Goal: Task Accomplishment & Management: Complete application form

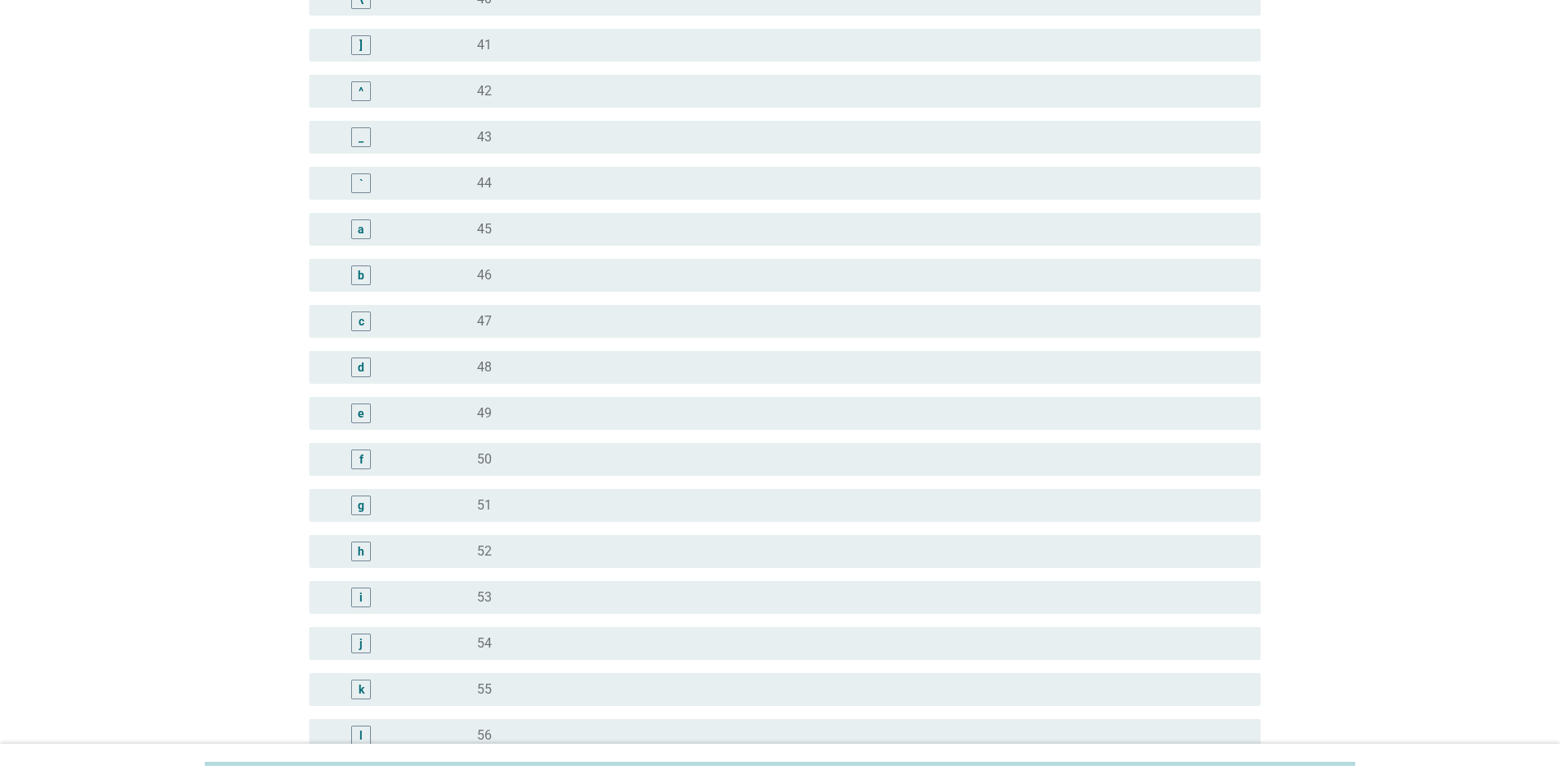
scroll to position [1480, 0]
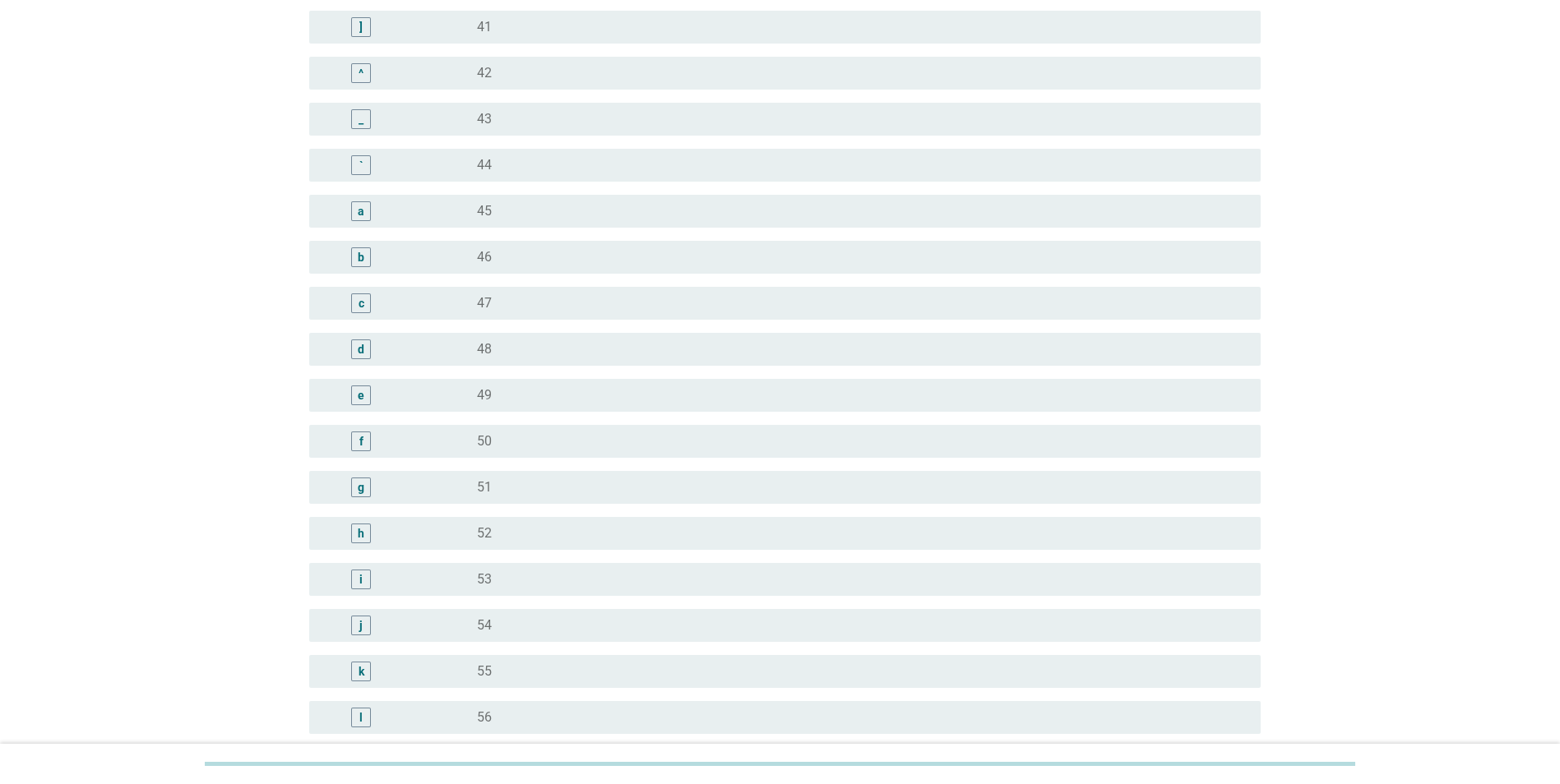
click at [516, 356] on div "radio_button_unchecked 48" at bounding box center [856, 349] width 758 height 16
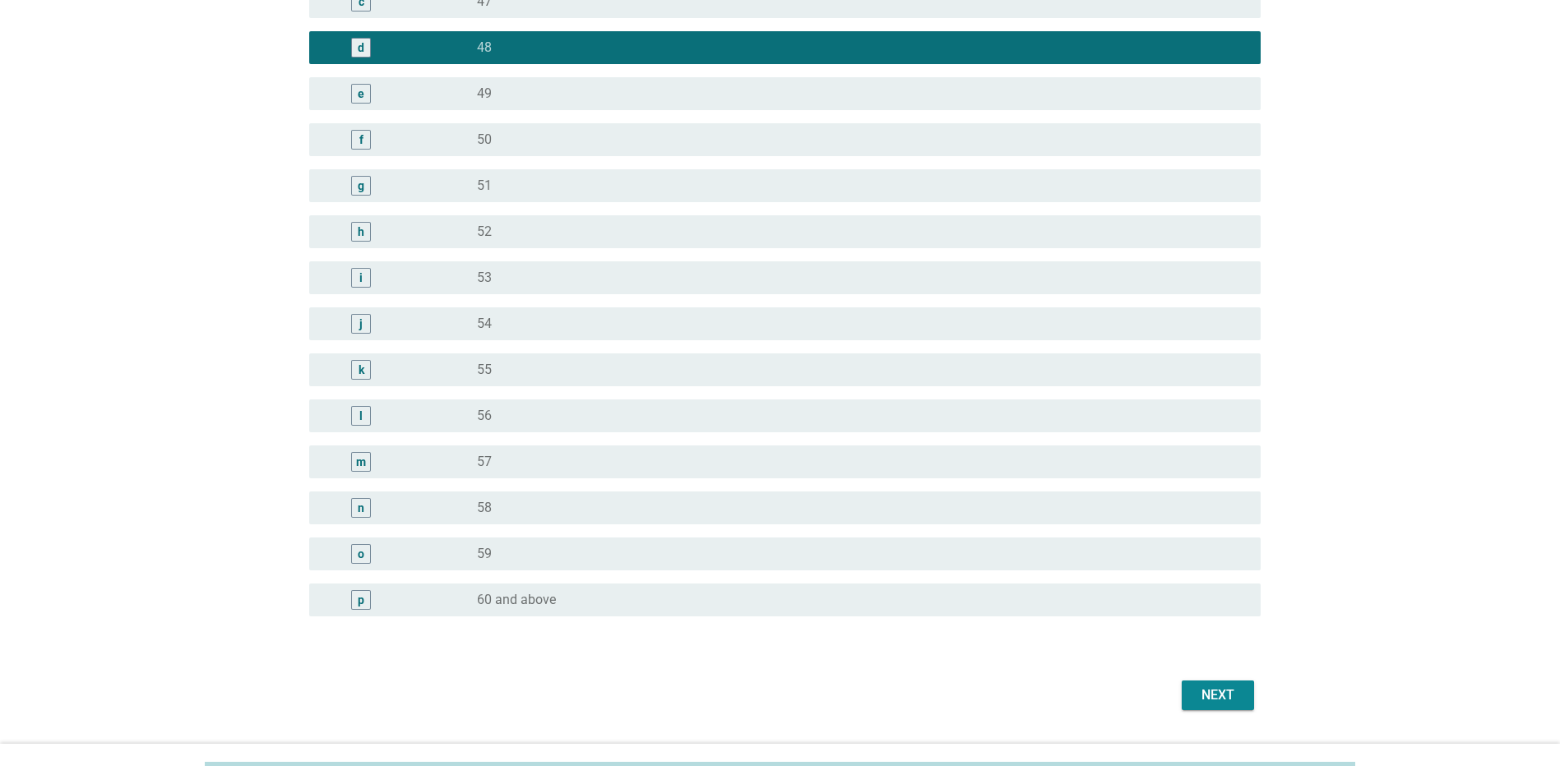
scroll to position [1825, 0]
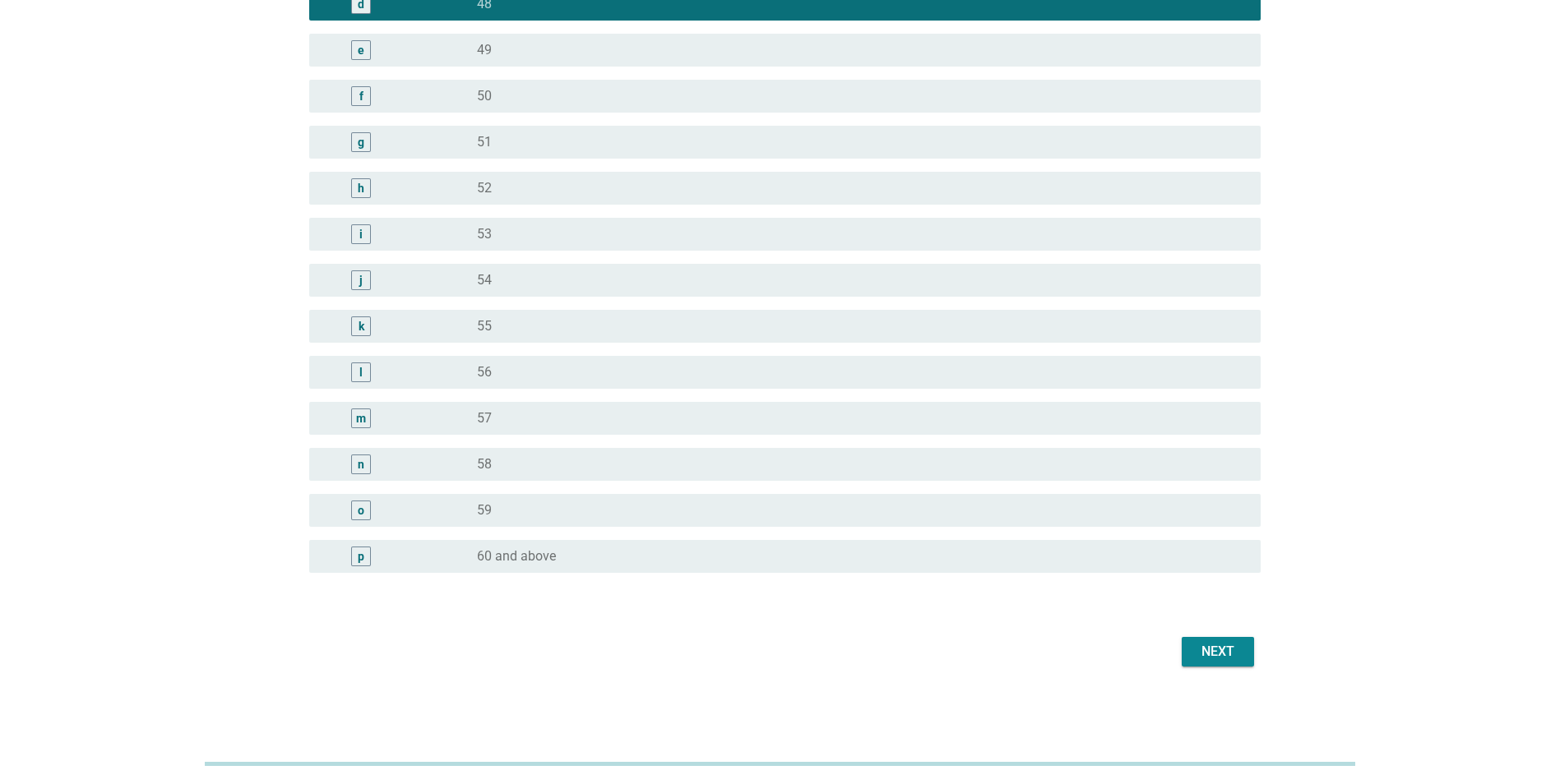
click at [1221, 654] on div "Next" at bounding box center [1218, 652] width 46 height 20
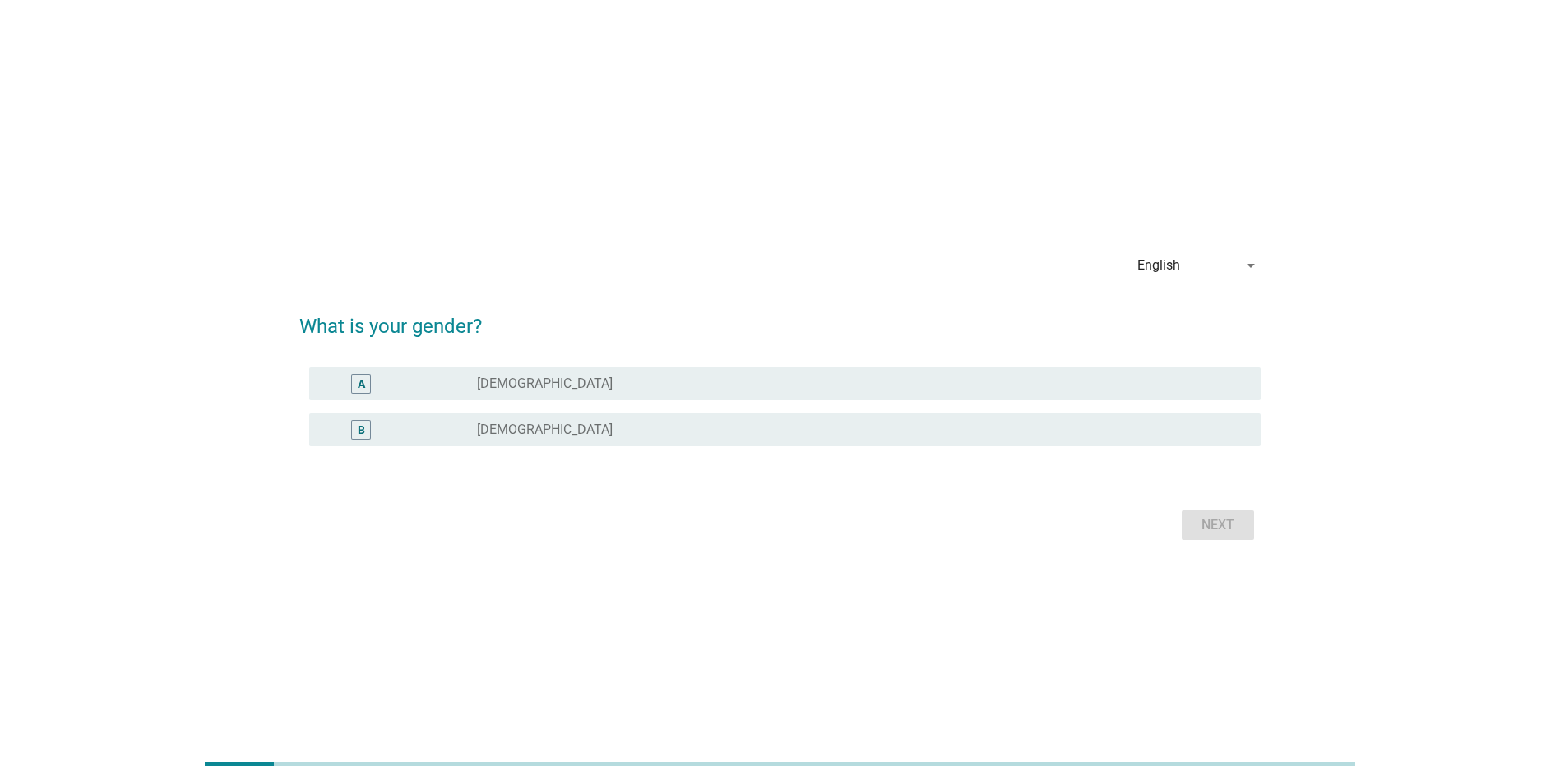
click at [353, 407] on div "B radio_button_unchecked [DEMOGRAPHIC_DATA]" at bounding box center [780, 430] width 961 height 46
drag, startPoint x: 361, startPoint y: 424, endPoint x: 462, endPoint y: 454, distance: 105.4
click at [361, 424] on div "B" at bounding box center [362, 430] width 8 height 17
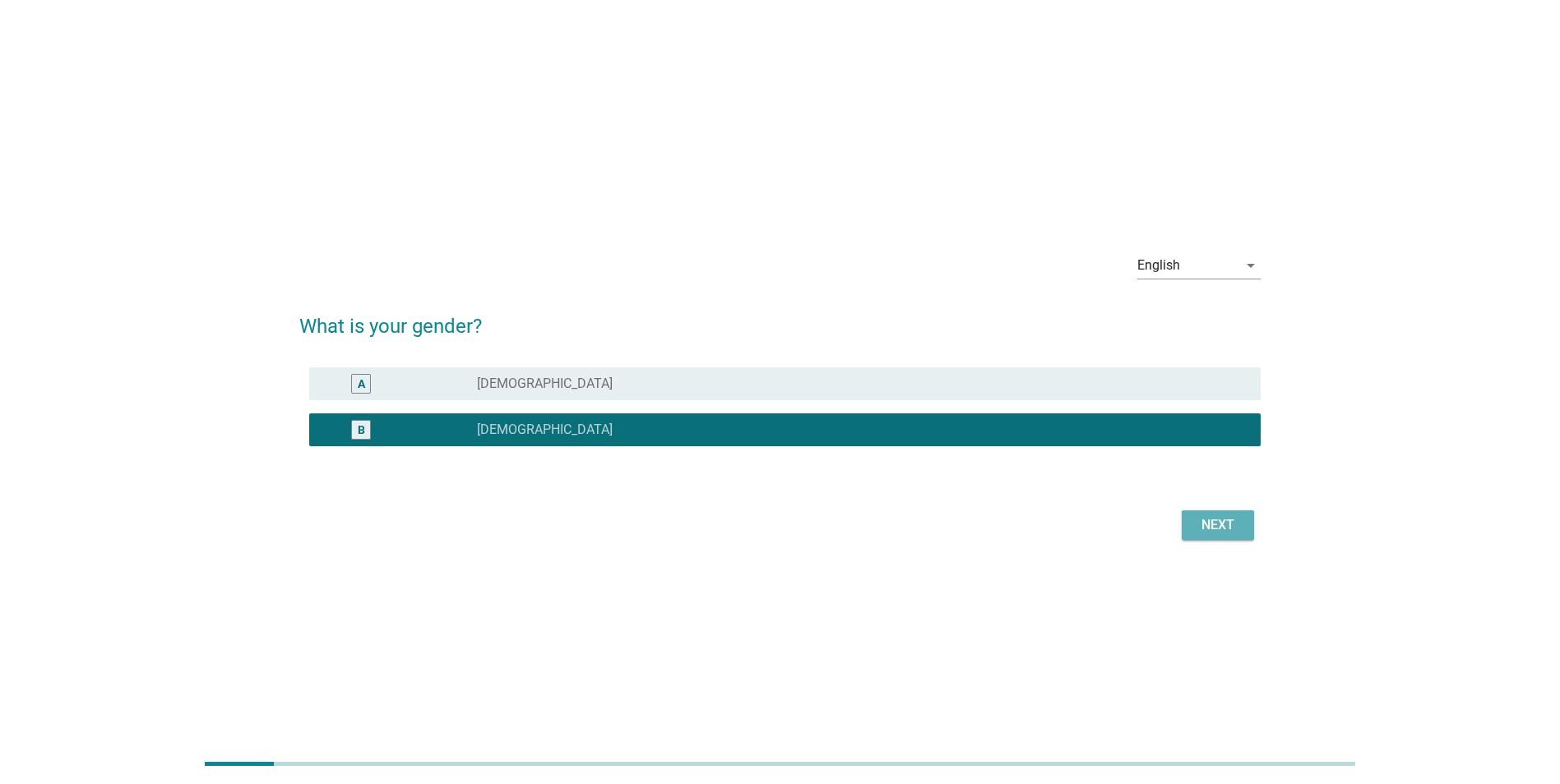
click at [1232, 527] on div "Next" at bounding box center [1218, 525] width 46 height 20
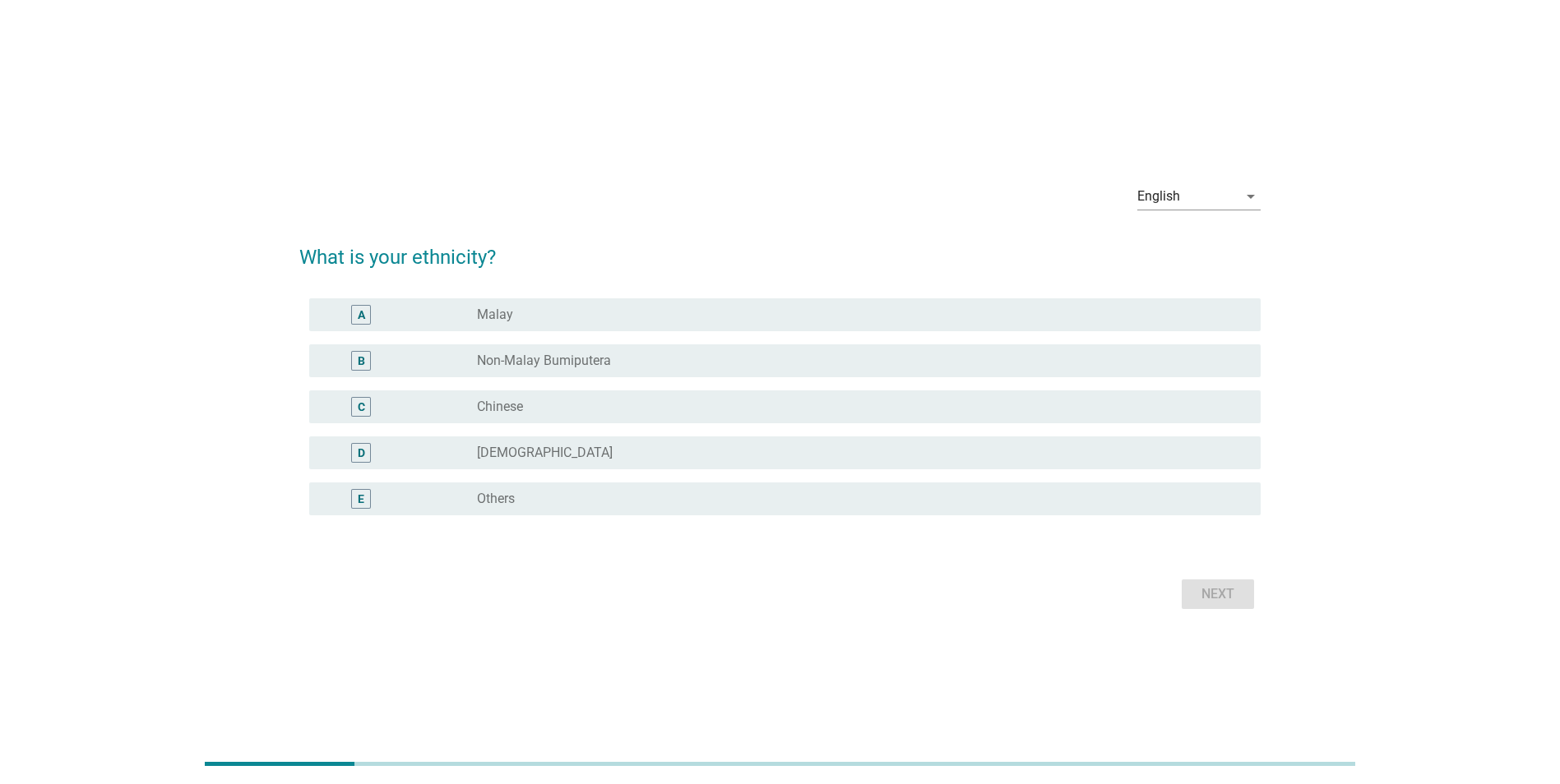
click at [358, 402] on div "C" at bounding box center [362, 407] width 8 height 17
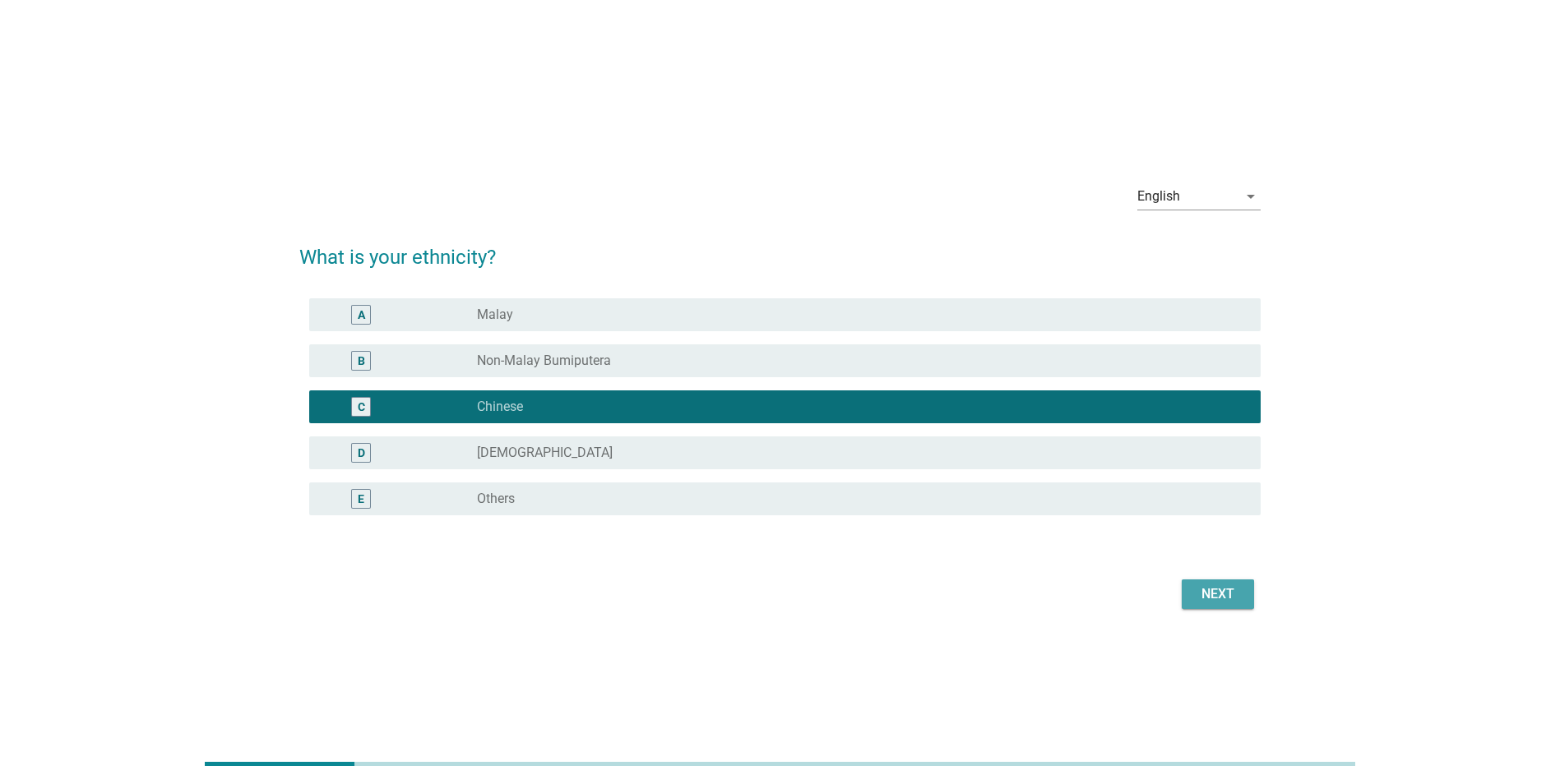
click at [1199, 599] on div "Next" at bounding box center [1218, 594] width 46 height 20
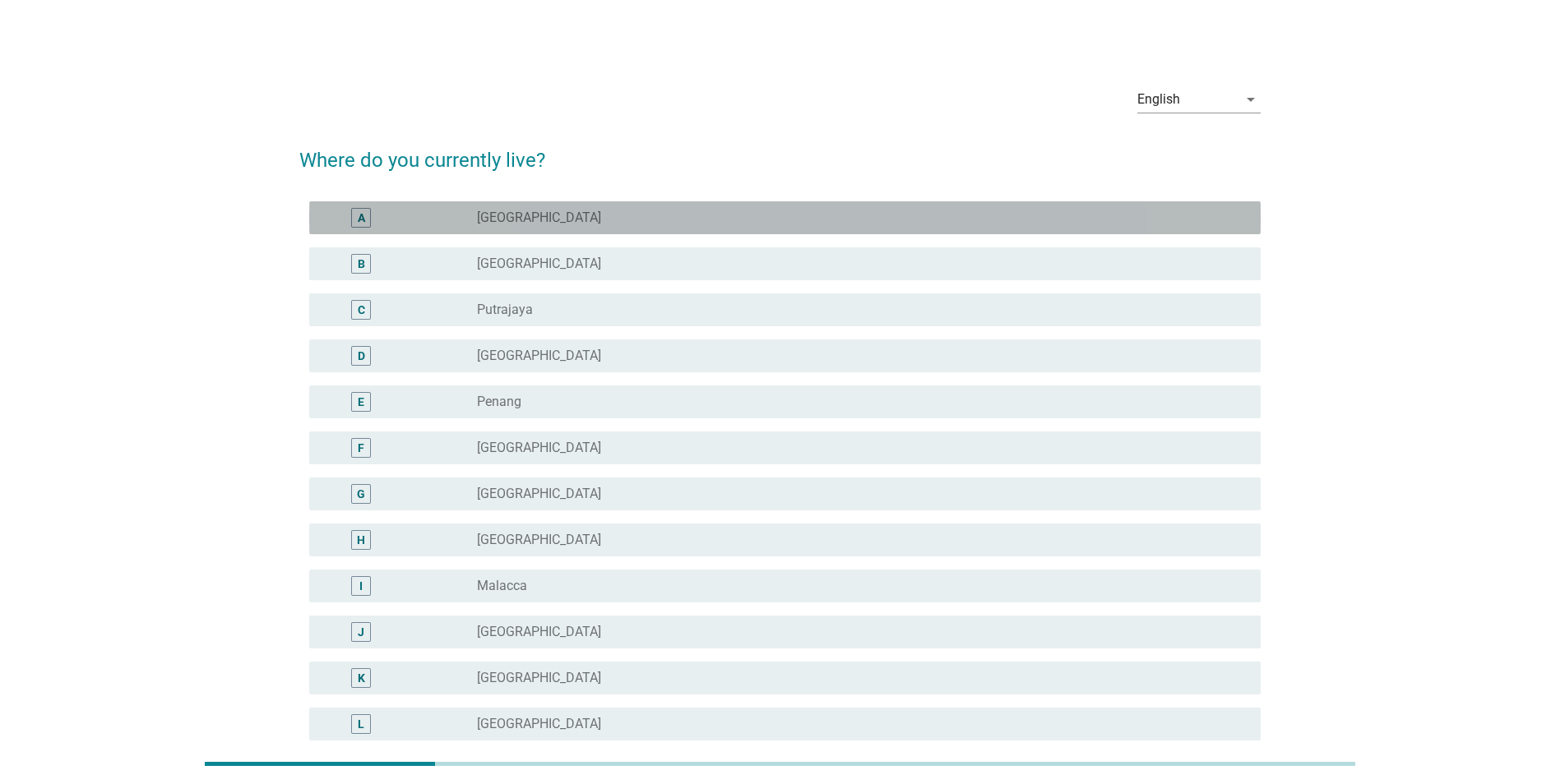
click at [364, 230] on div "A radio_button_unchecked [GEOGRAPHIC_DATA]" at bounding box center [784, 217] width 951 height 33
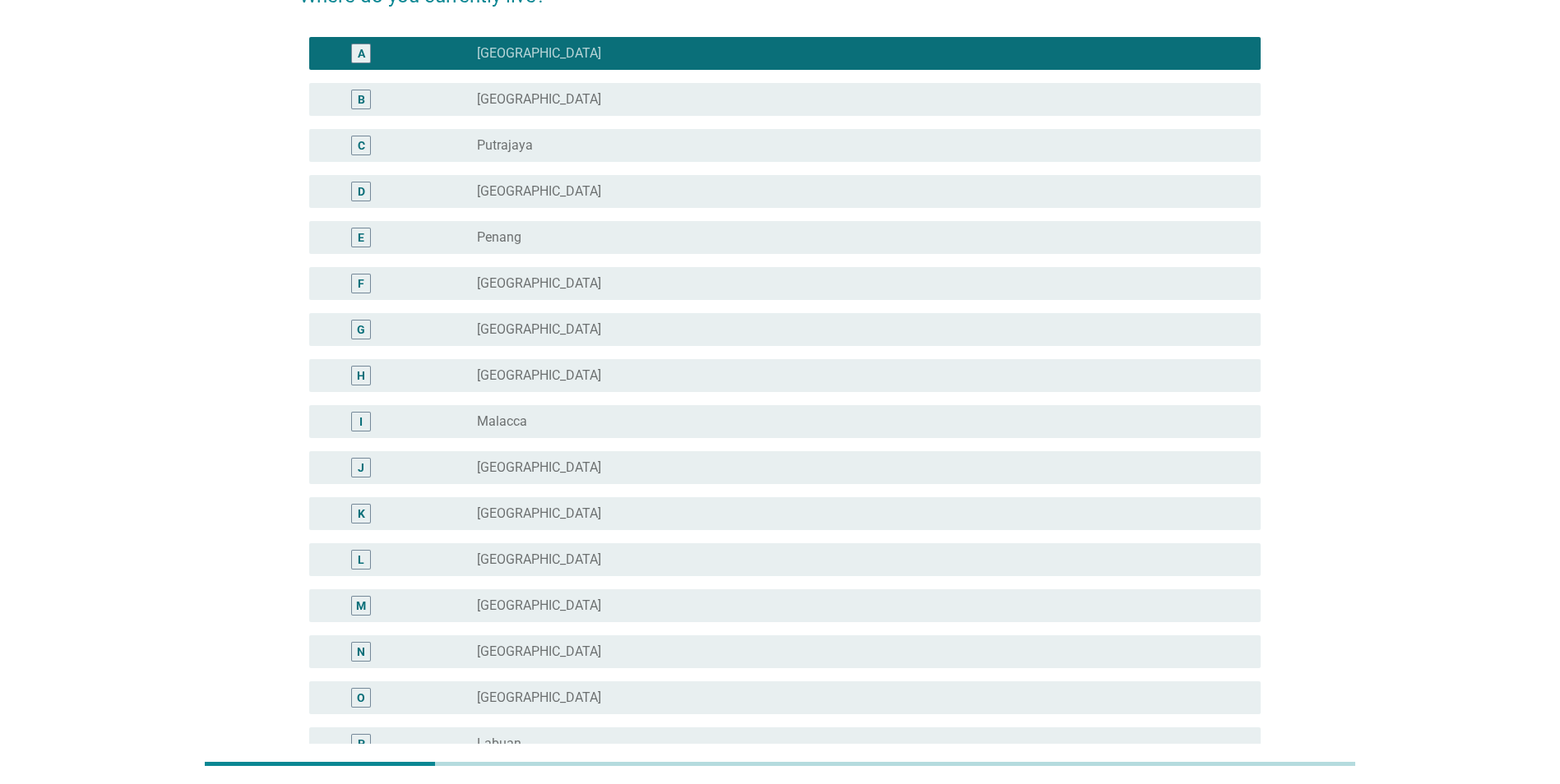
scroll to position [351, 0]
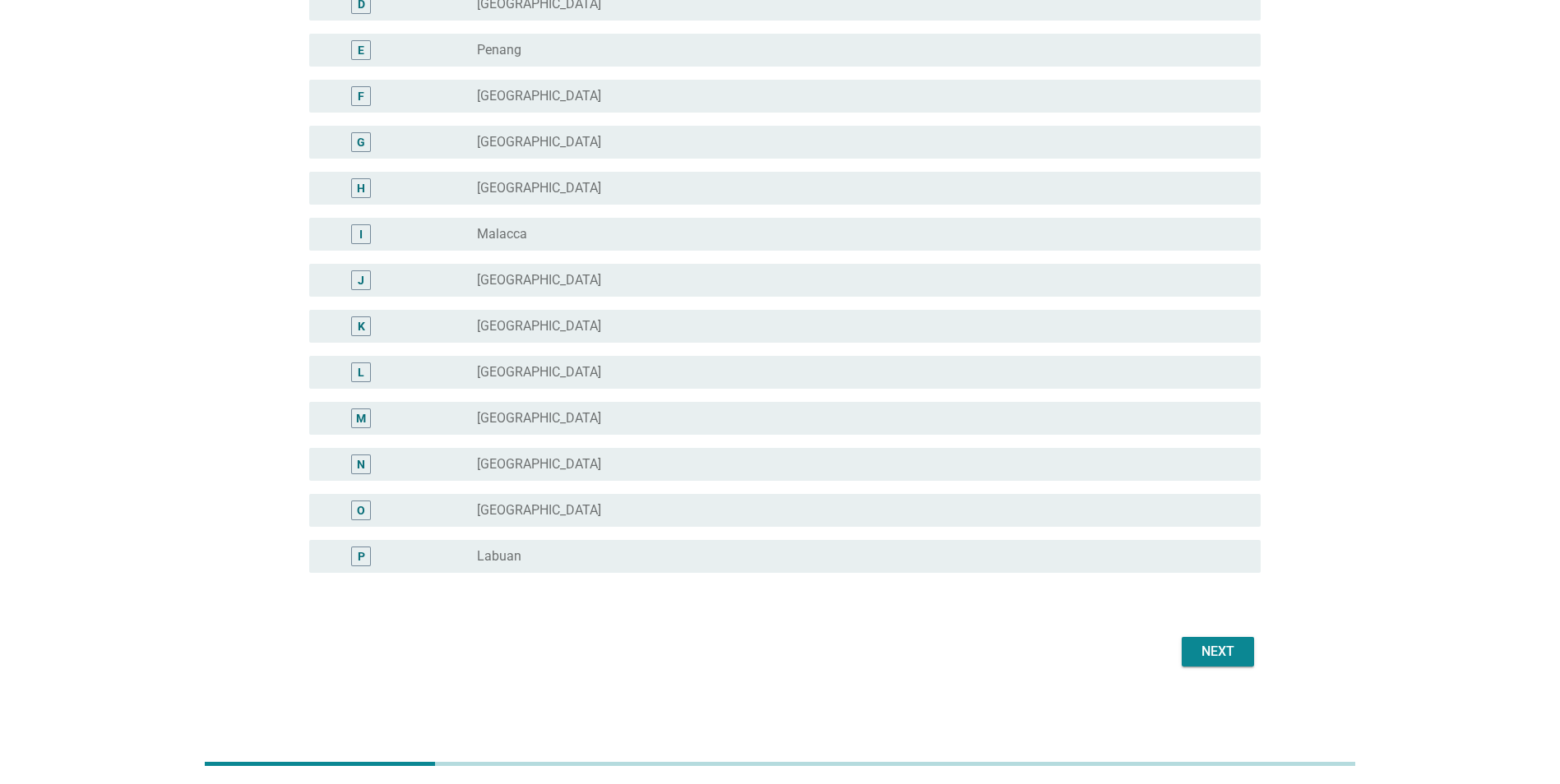
click at [1199, 650] on div "Next" at bounding box center [1218, 652] width 46 height 20
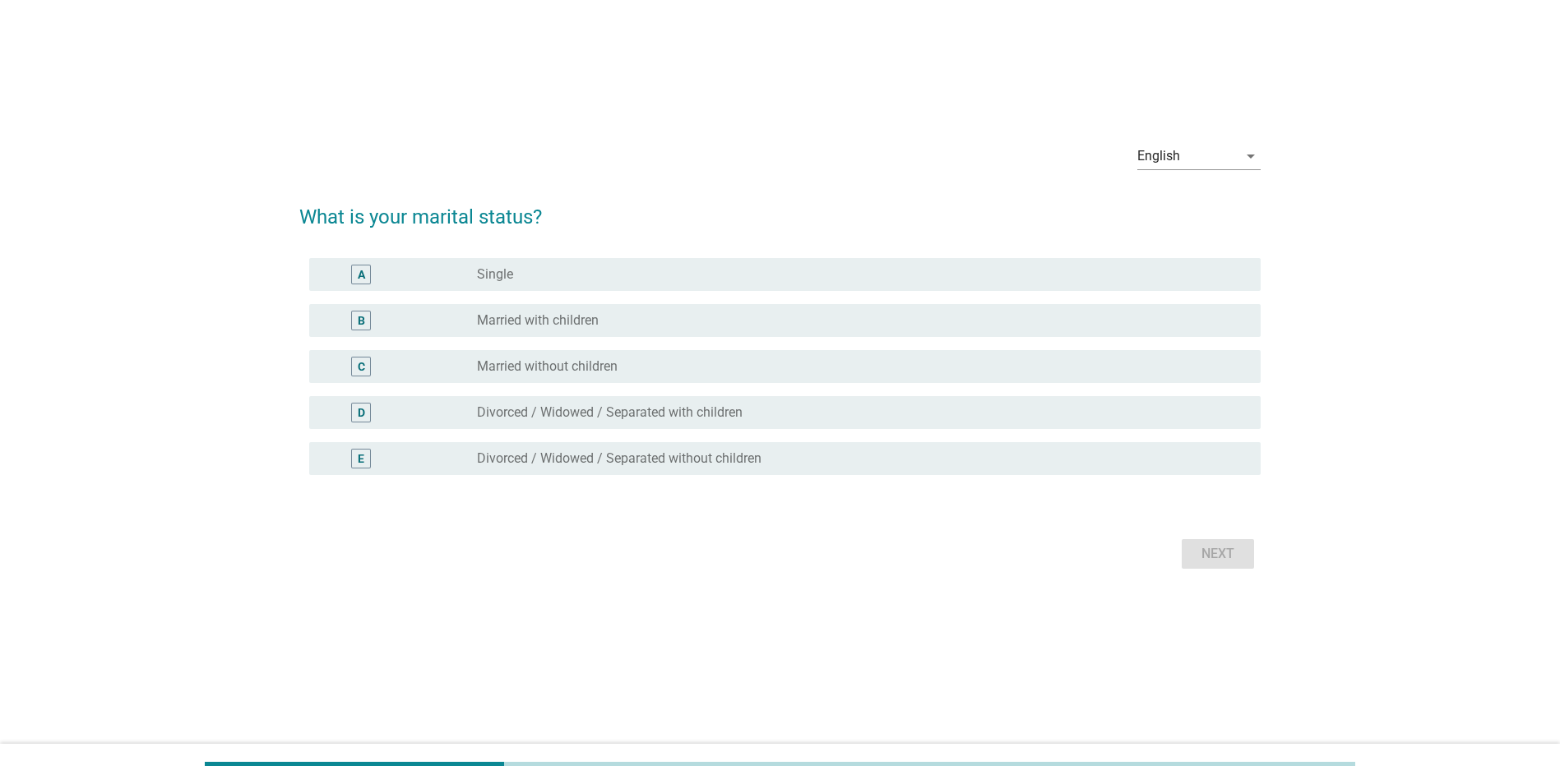
scroll to position [0, 0]
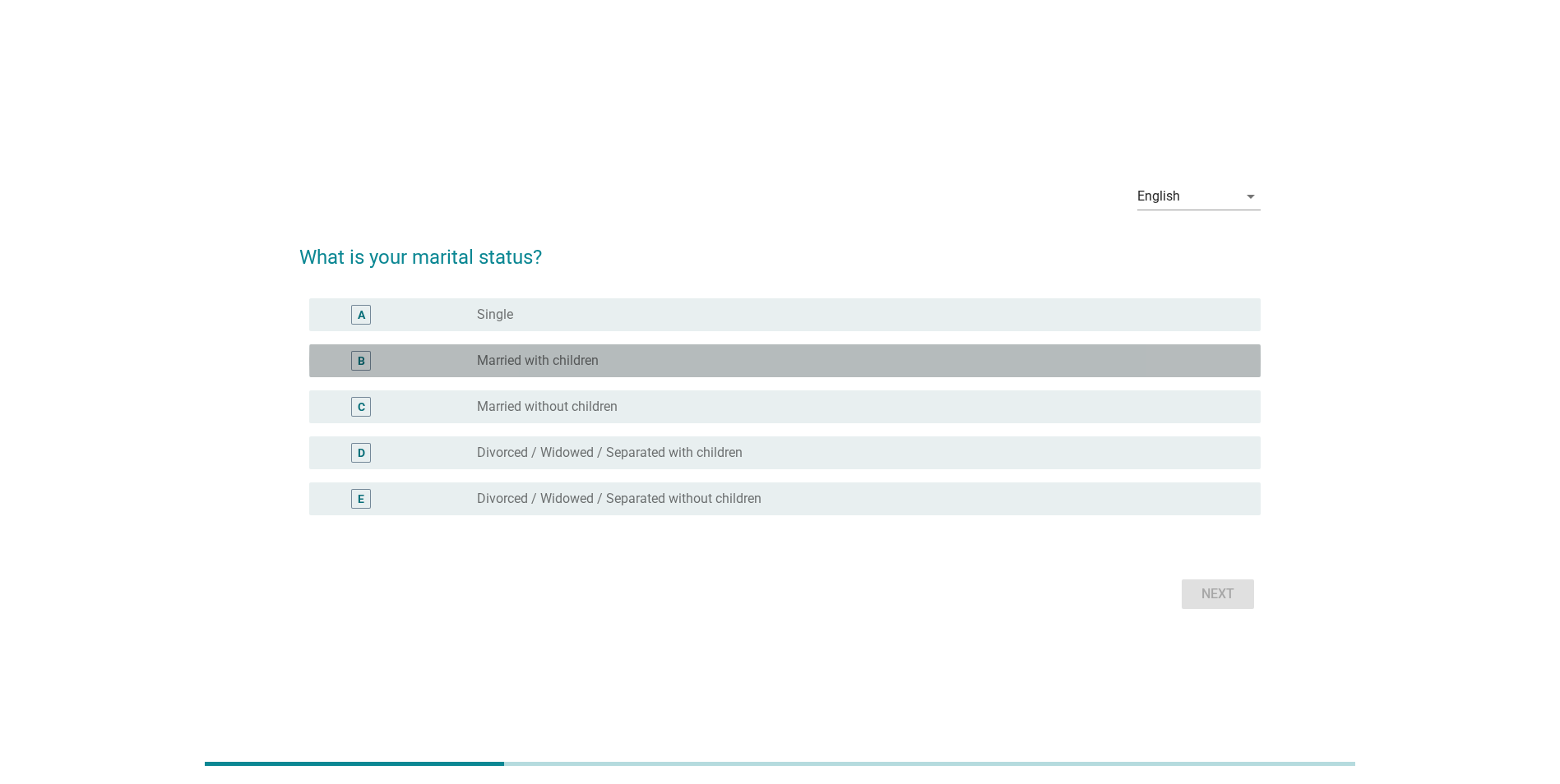
click at [358, 358] on div "B" at bounding box center [362, 361] width 8 height 17
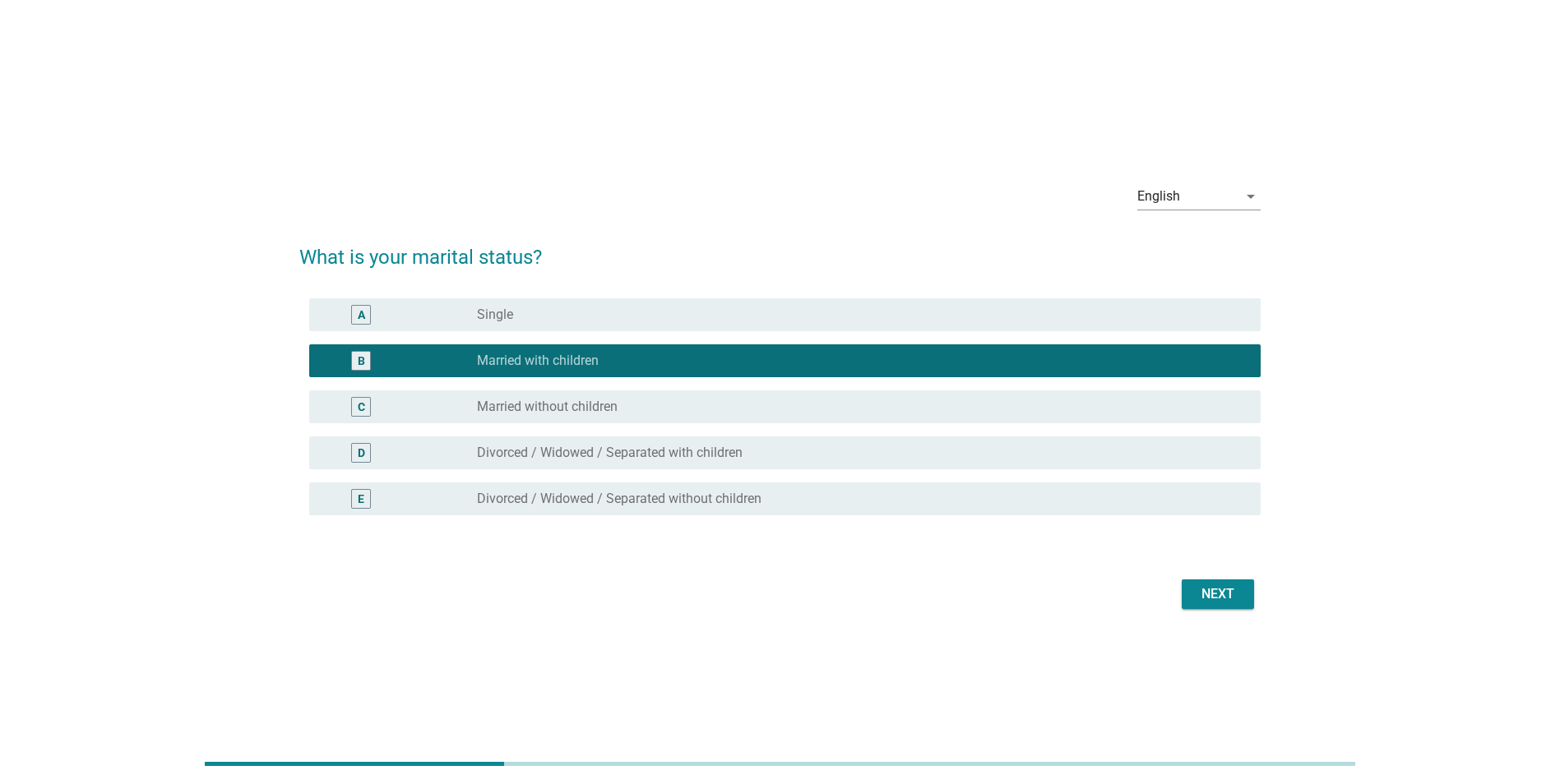
click at [1217, 595] on div "Next" at bounding box center [1218, 594] width 46 height 20
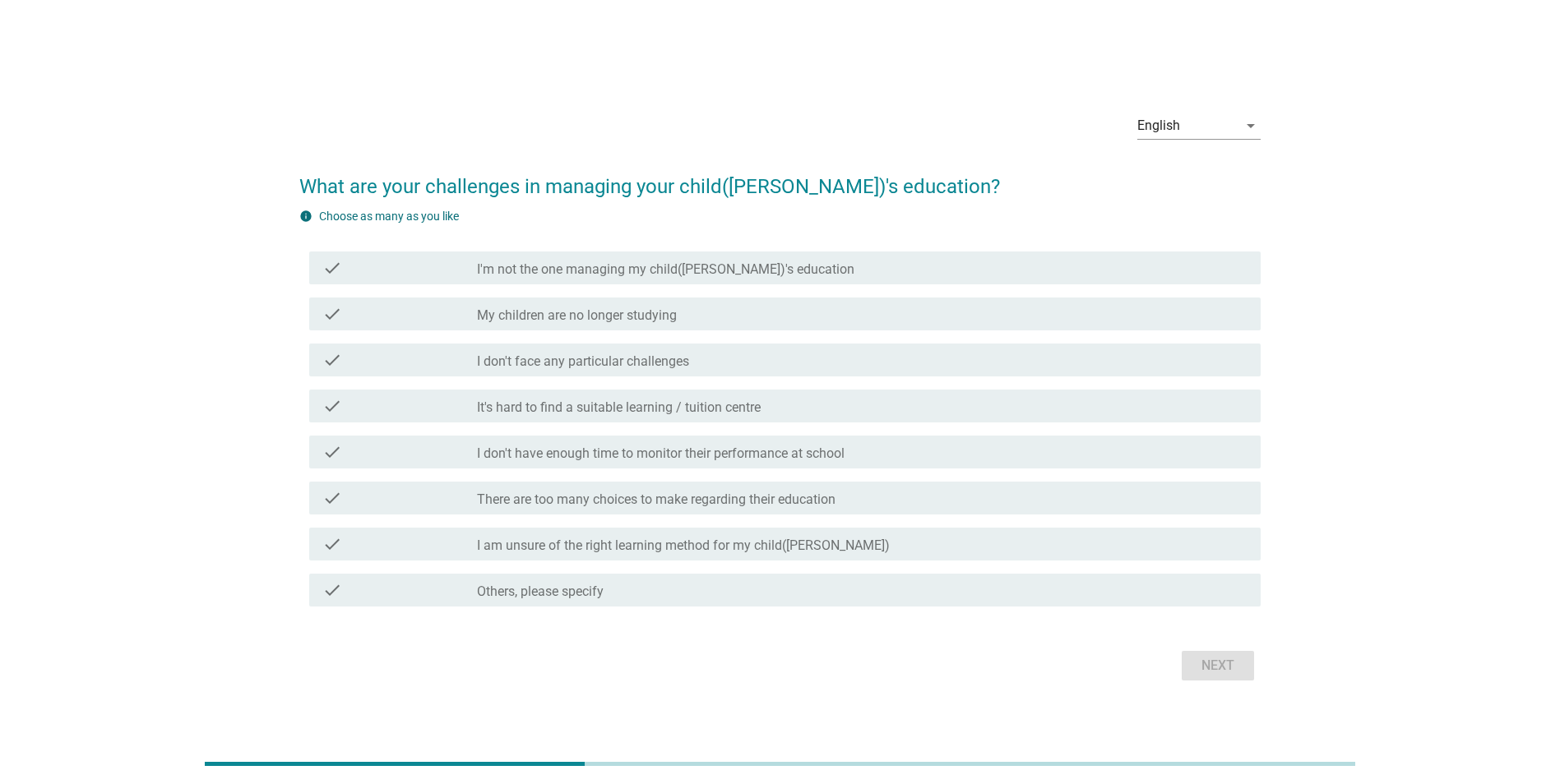
click at [702, 501] on label "There are too many choices to make regarding their education" at bounding box center [656, 499] width 358 height 16
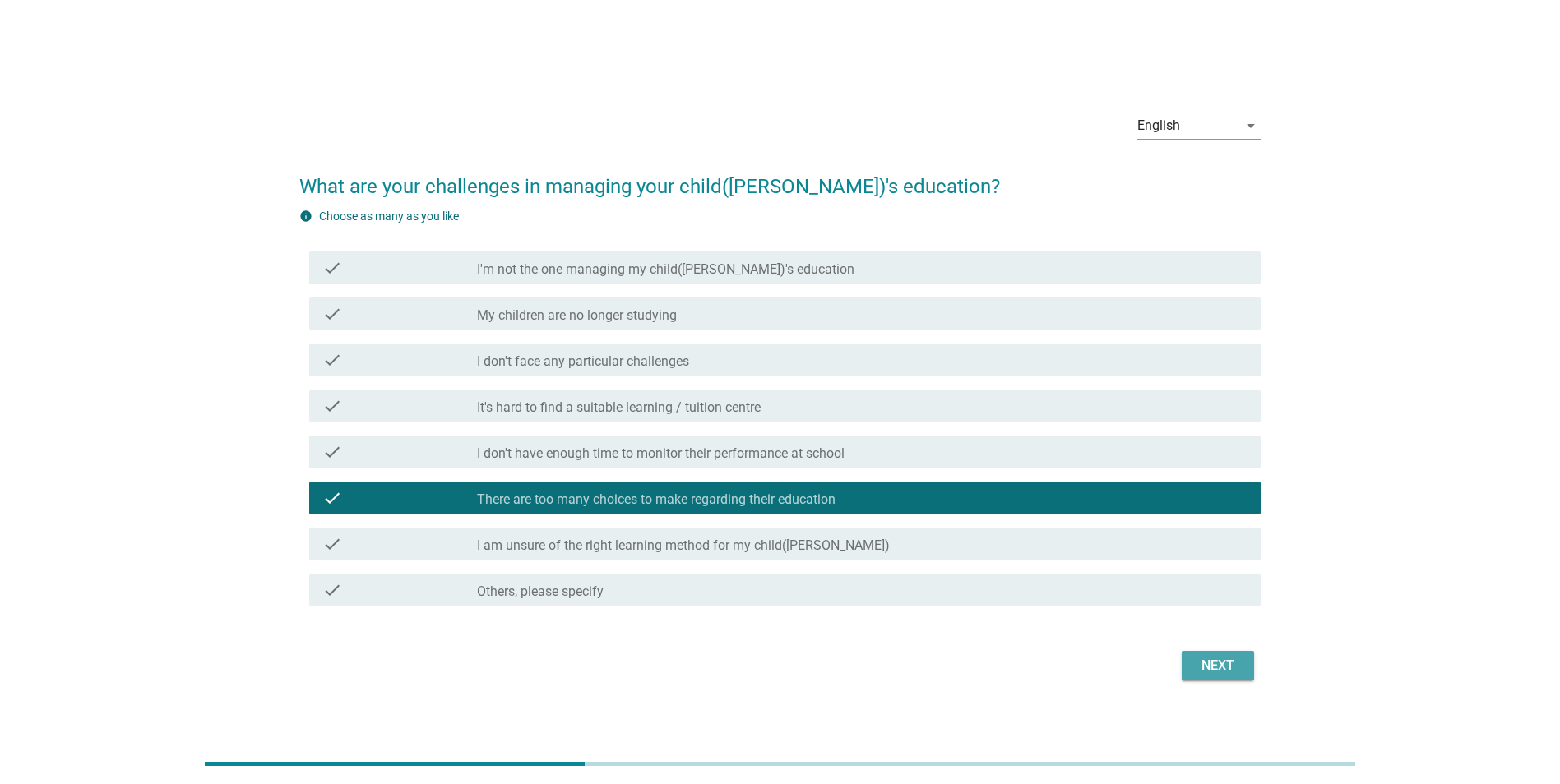
click at [1204, 669] on div "Next" at bounding box center [1218, 666] width 46 height 20
